Goal: Information Seeking & Learning: Learn about a topic

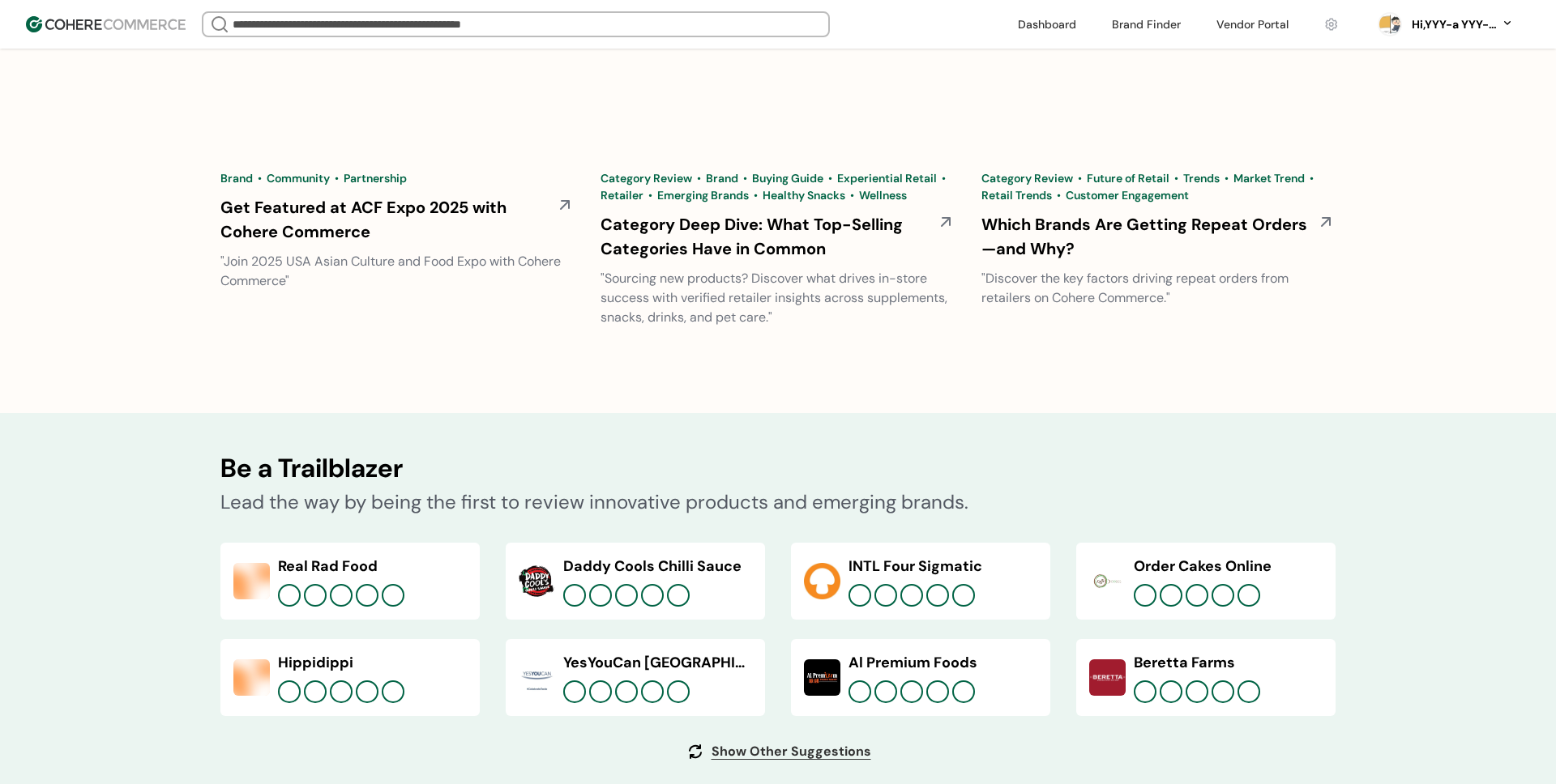
scroll to position [6028, 0]
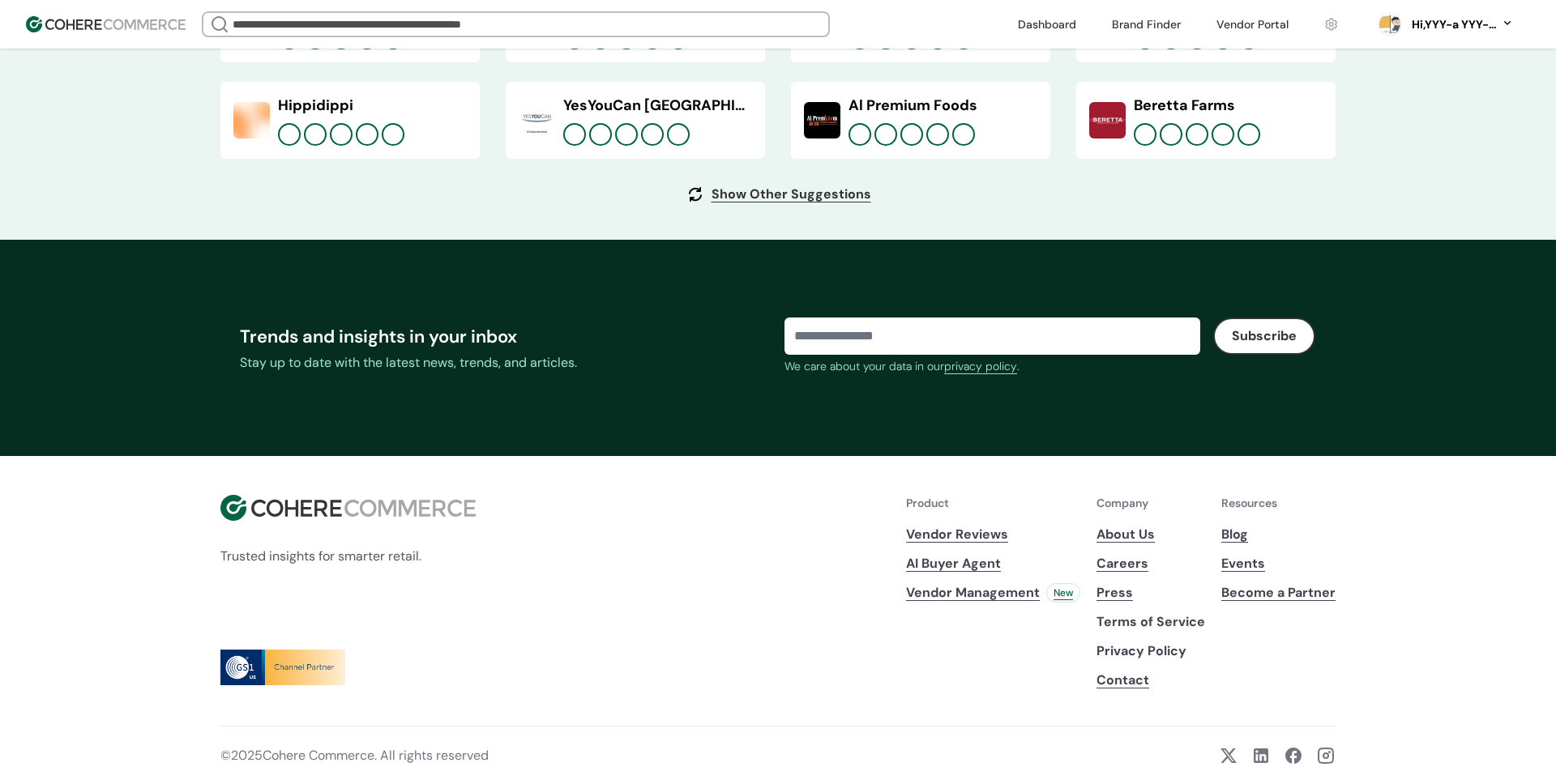
click at [958, 594] on span "Vendor Management" at bounding box center [972, 593] width 134 height 19
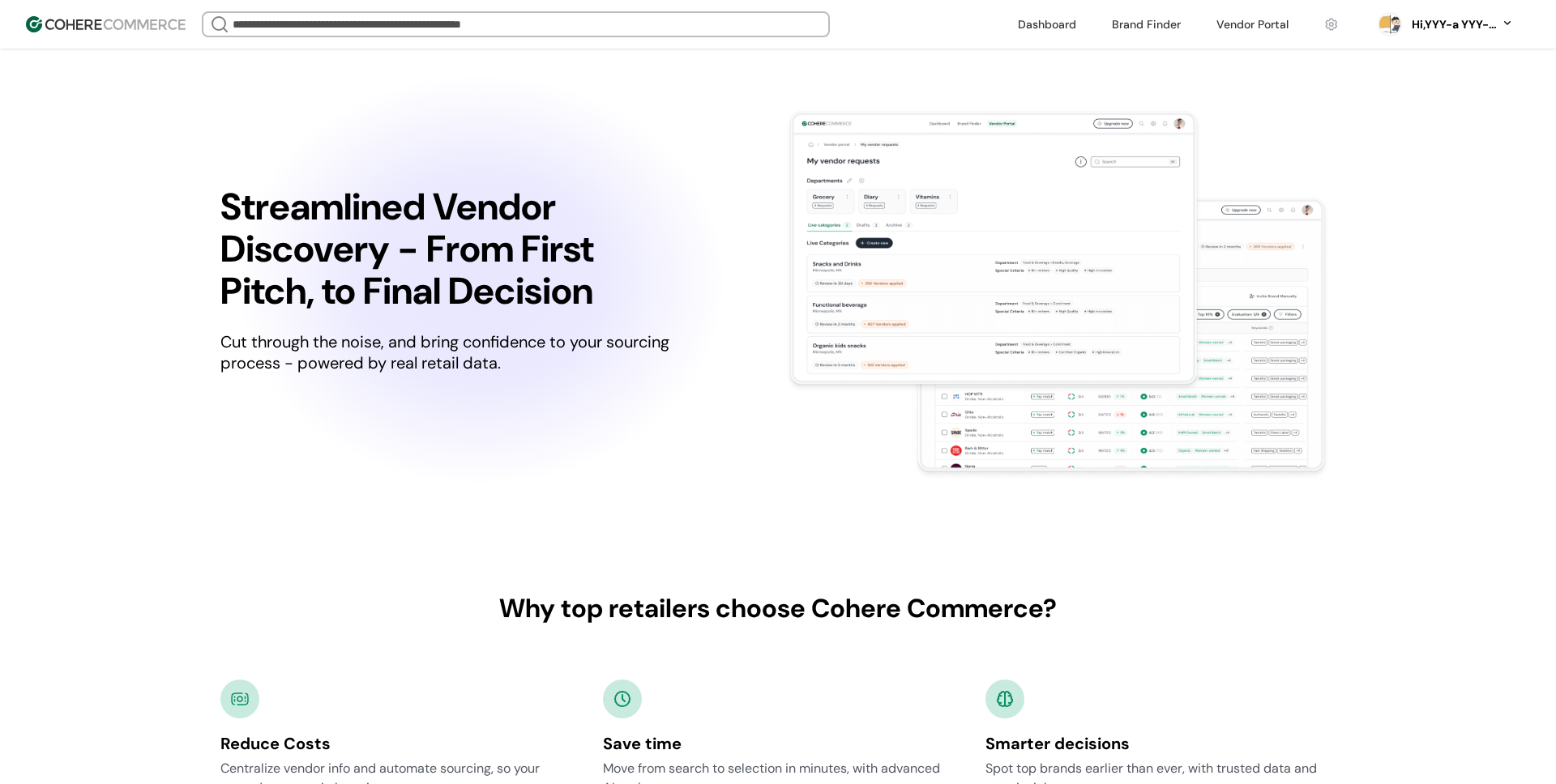
click at [1151, 32] on link at bounding box center [1146, 24] width 88 height 25
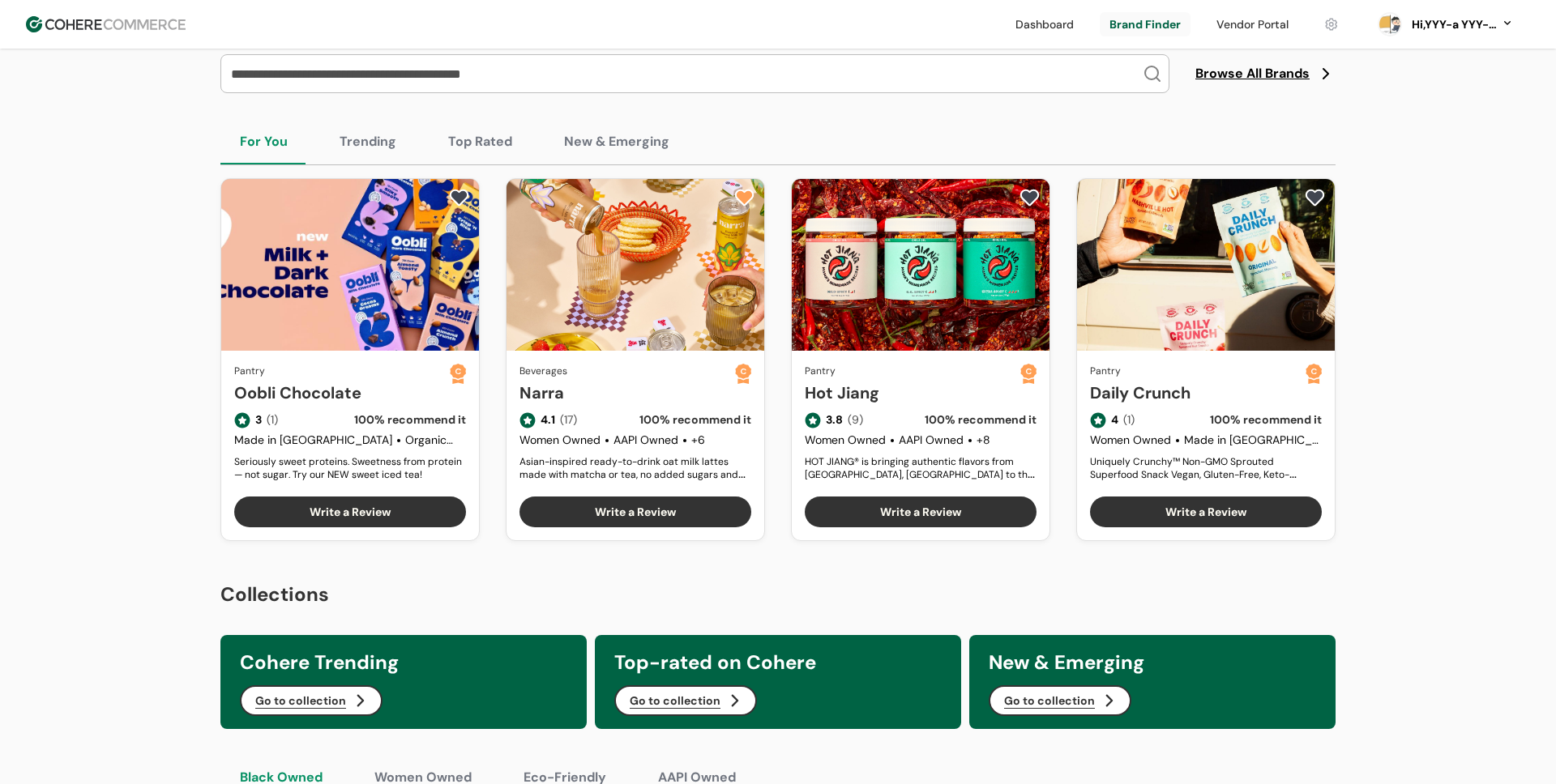
scroll to position [388, 0]
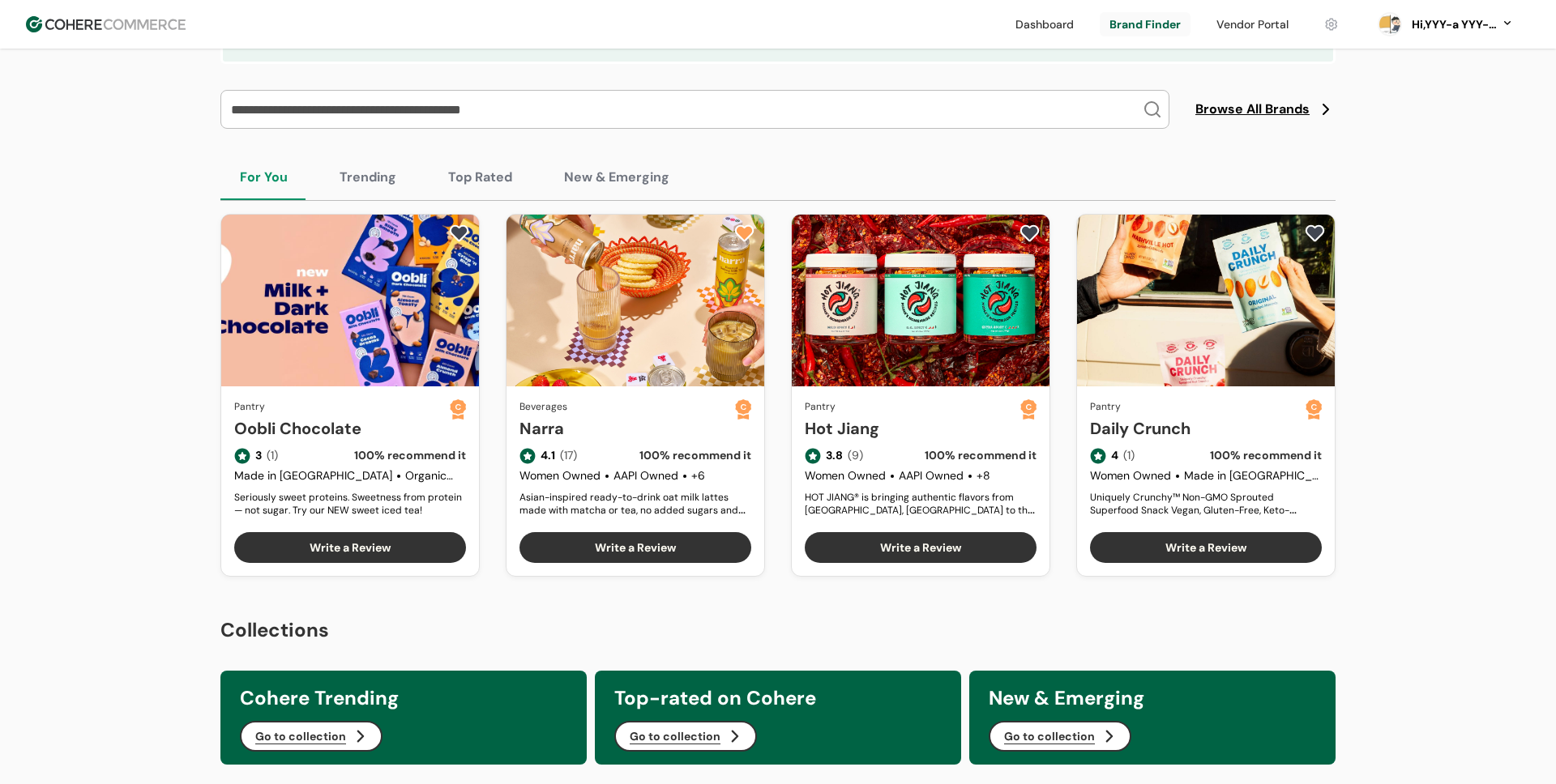
click at [353, 179] on button "Trending" at bounding box center [368, 178] width 96 height 46
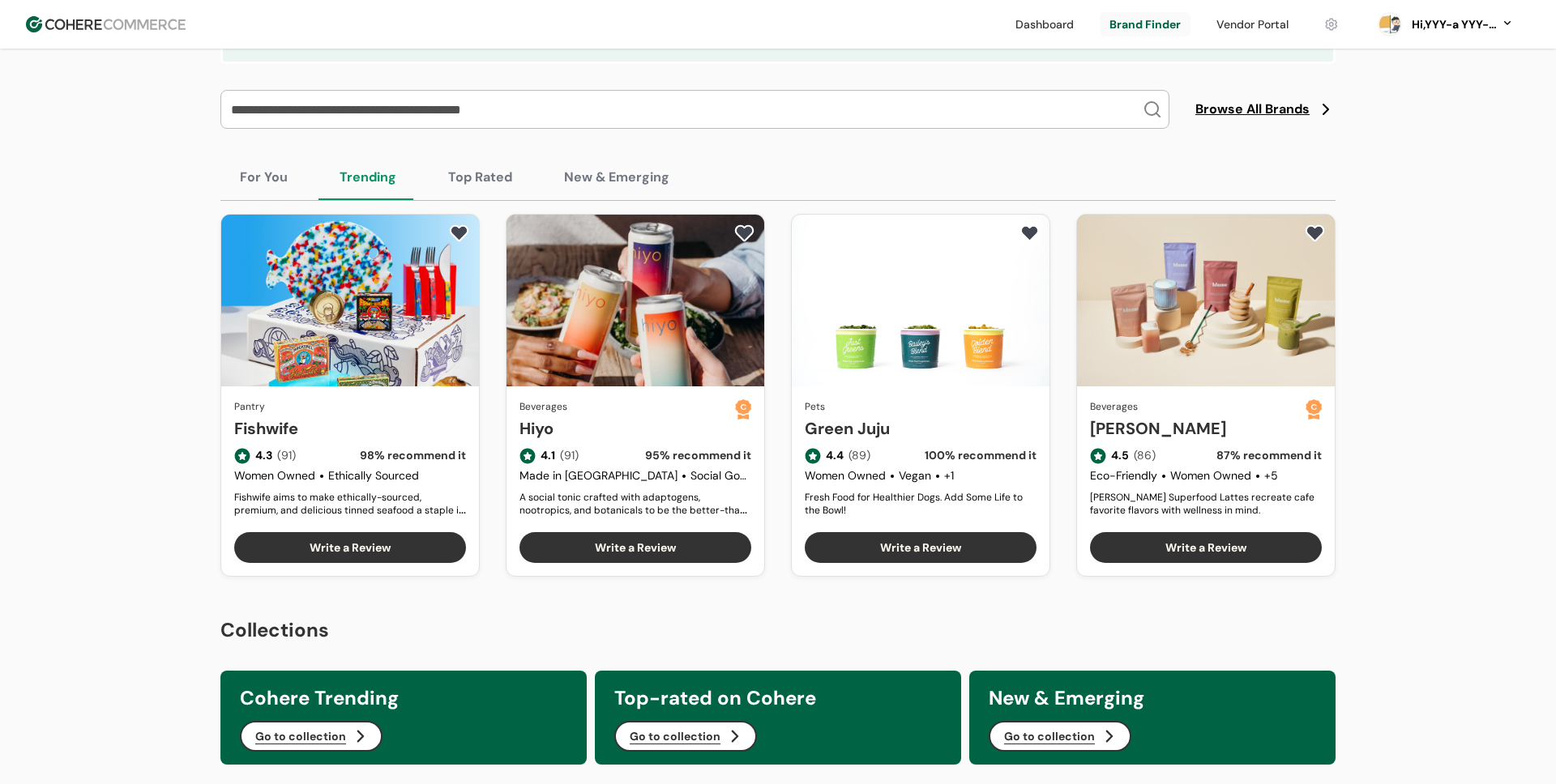
click at [455, 175] on button "Top Rated" at bounding box center [480, 178] width 103 height 46
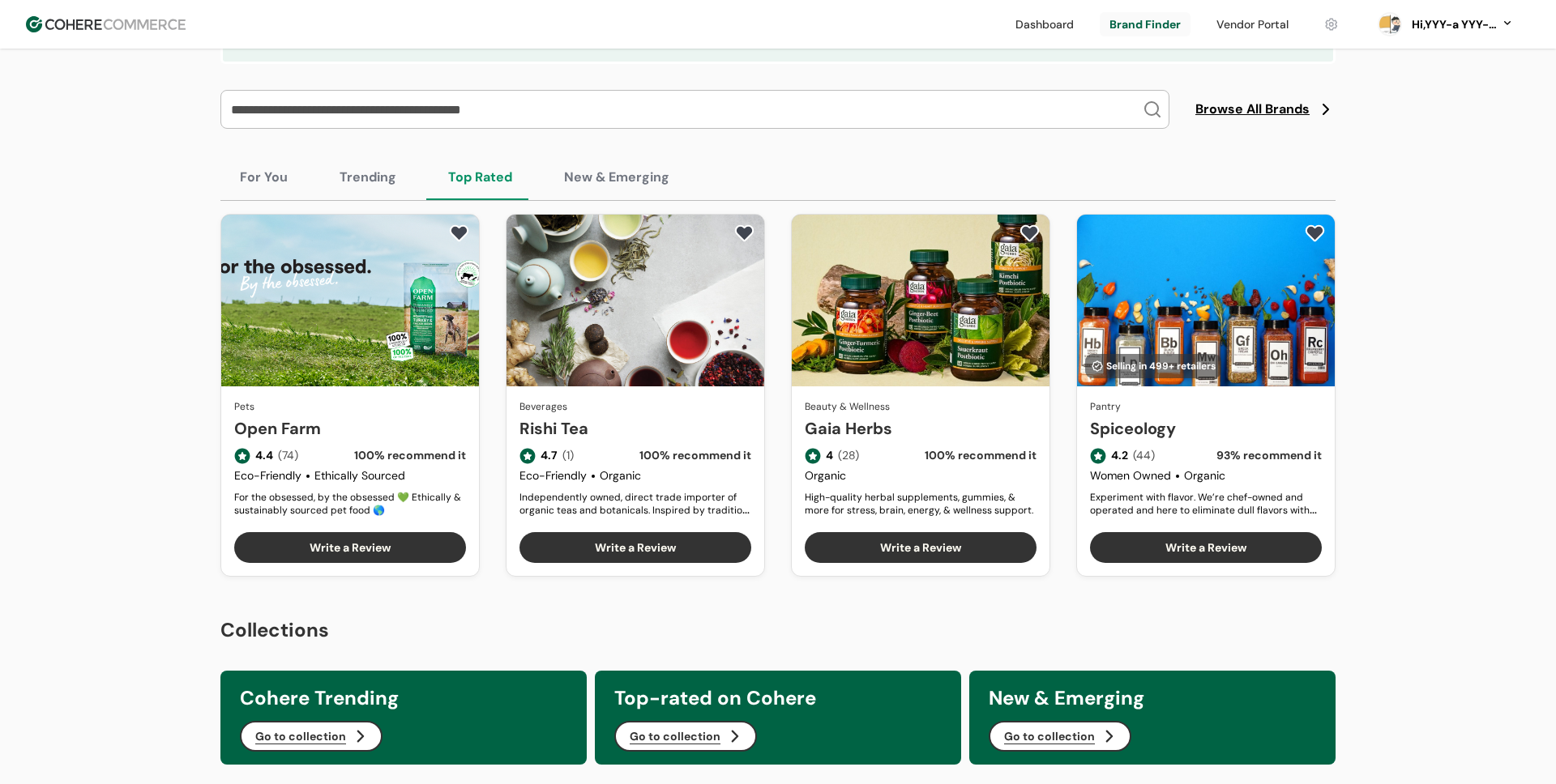
click at [565, 417] on link "Rishi Tea" at bounding box center [635, 428] width 232 height 25
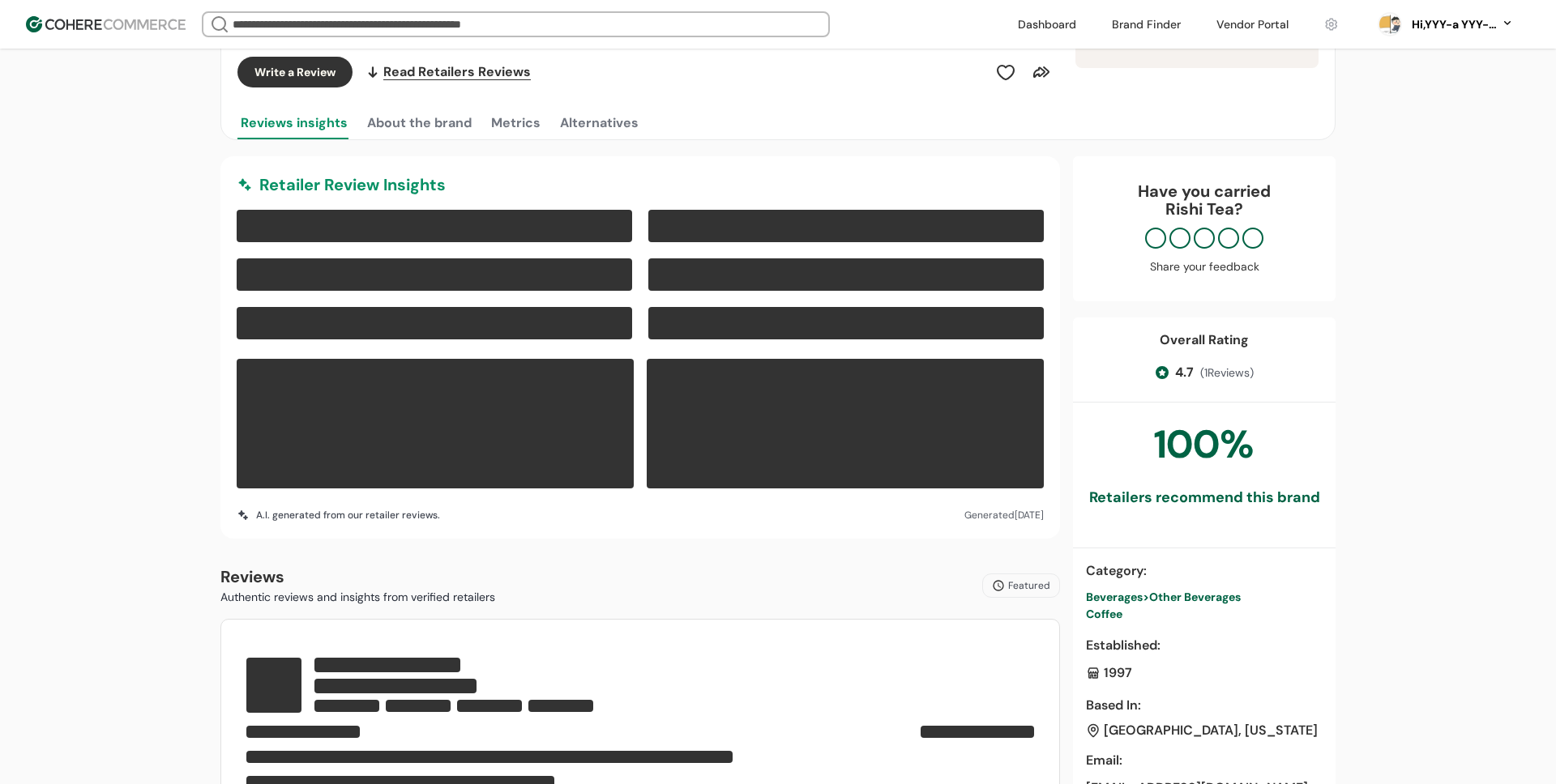
scroll to position [521, 0]
